Goal: Find specific page/section: Find specific page/section

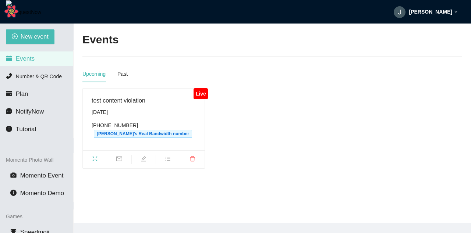
click at [97, 157] on icon "fullscreen" at bounding box center [95, 159] width 6 height 6
